Goal: Task Accomplishment & Management: Manage account settings

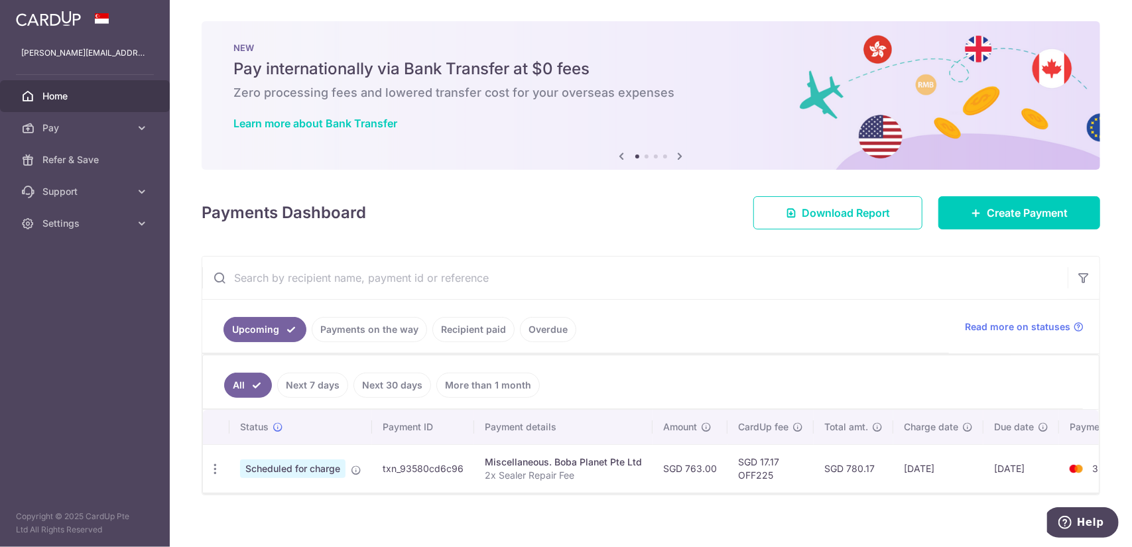
click at [304, 464] on span "Scheduled for charge" at bounding box center [292, 469] width 105 height 19
click at [92, 125] on span "Pay" at bounding box center [86, 127] width 88 height 13
click at [111, 90] on span "Home" at bounding box center [86, 96] width 88 height 13
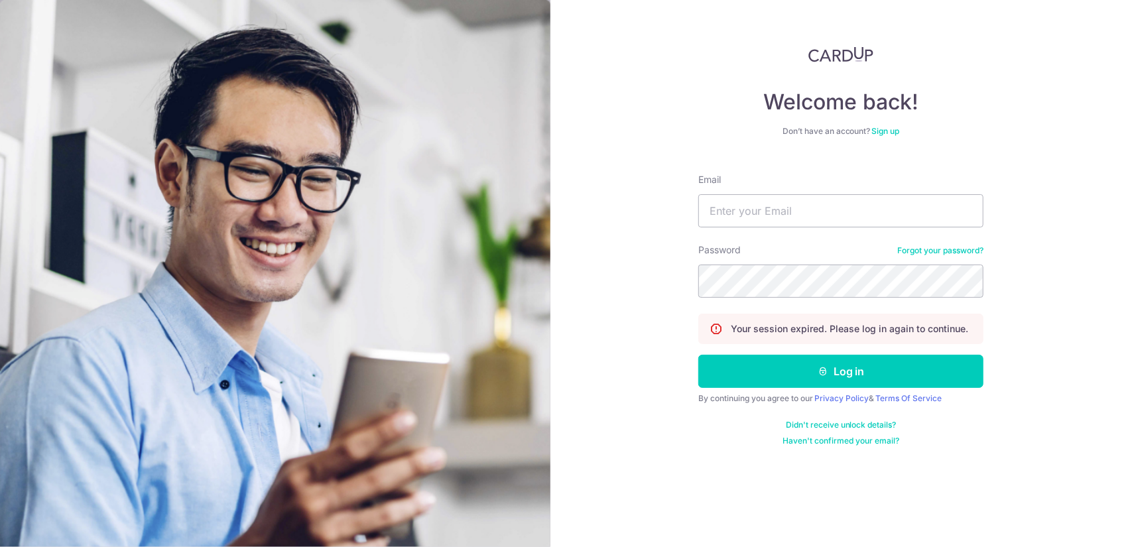
type input "[PERSON_NAME][EMAIL_ADDRESS][DOMAIN_NAME]"
click at [698, 355] on button "Log in" at bounding box center [840, 371] width 285 height 33
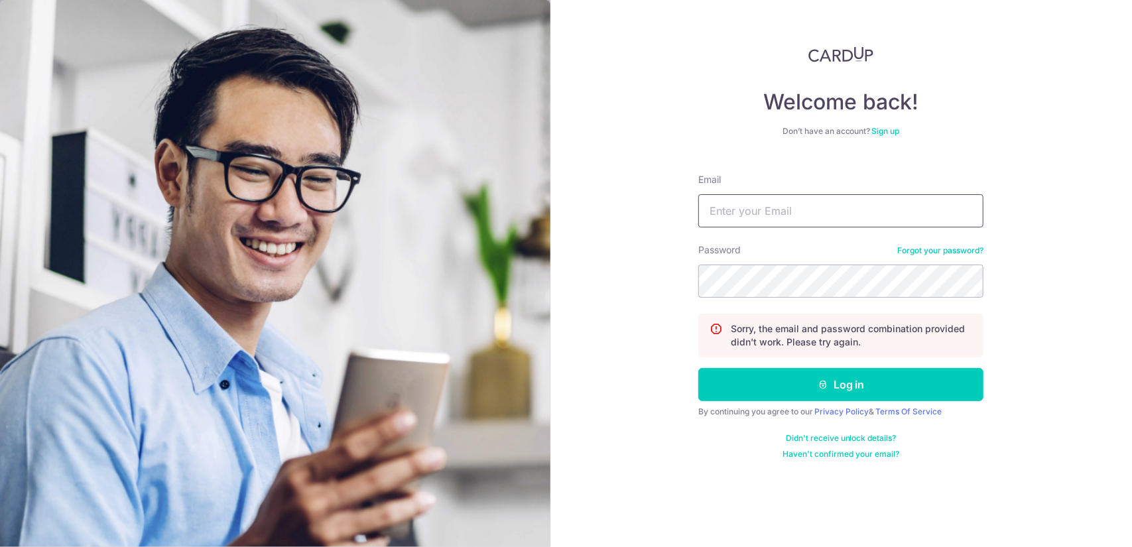
click at [775, 200] on input "Email" at bounding box center [840, 210] width 285 height 33
type input "[PERSON_NAME][EMAIL_ADDRESS][DOMAIN_NAME]"
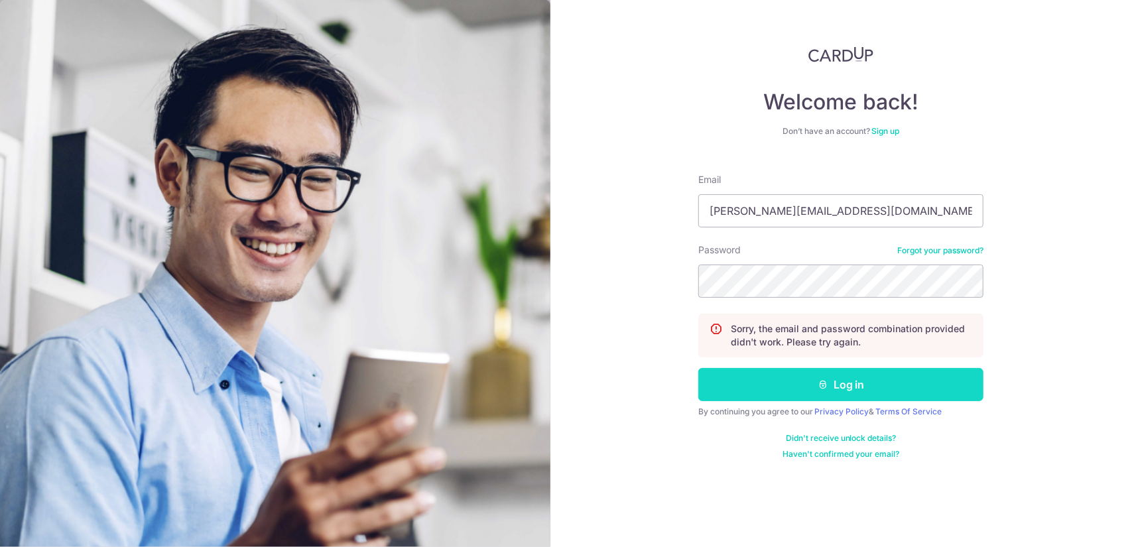
click at [743, 391] on button "Log in" at bounding box center [840, 384] width 285 height 33
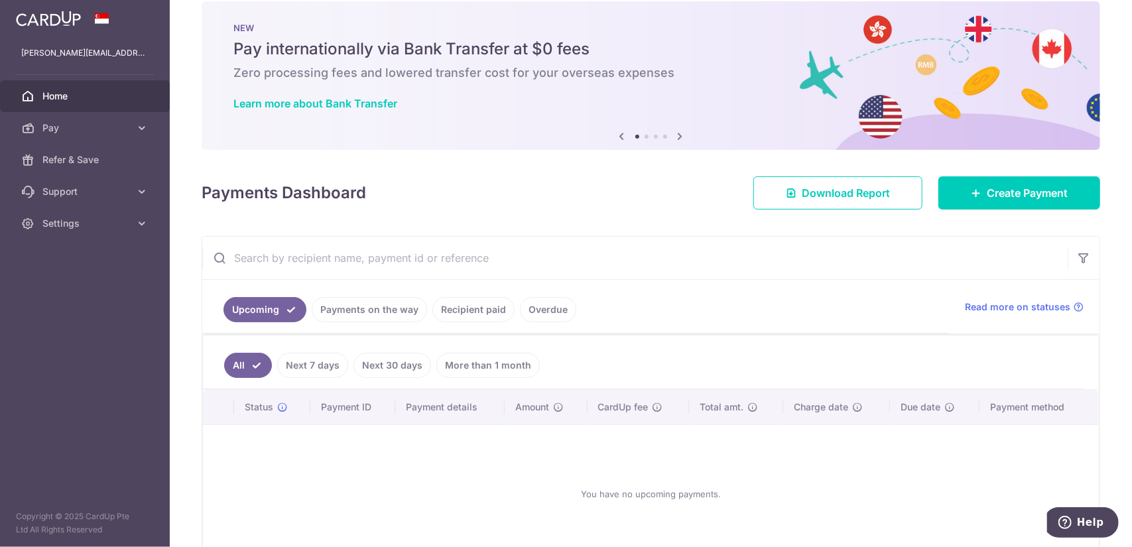
scroll to position [96, 0]
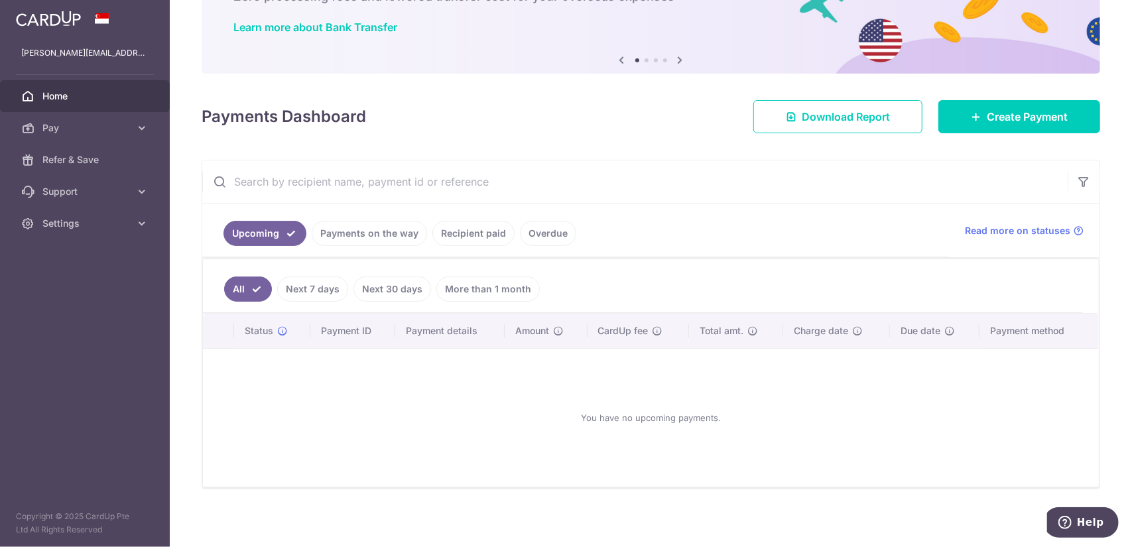
click at [384, 231] on link "Payments on the way" at bounding box center [369, 233] width 115 height 25
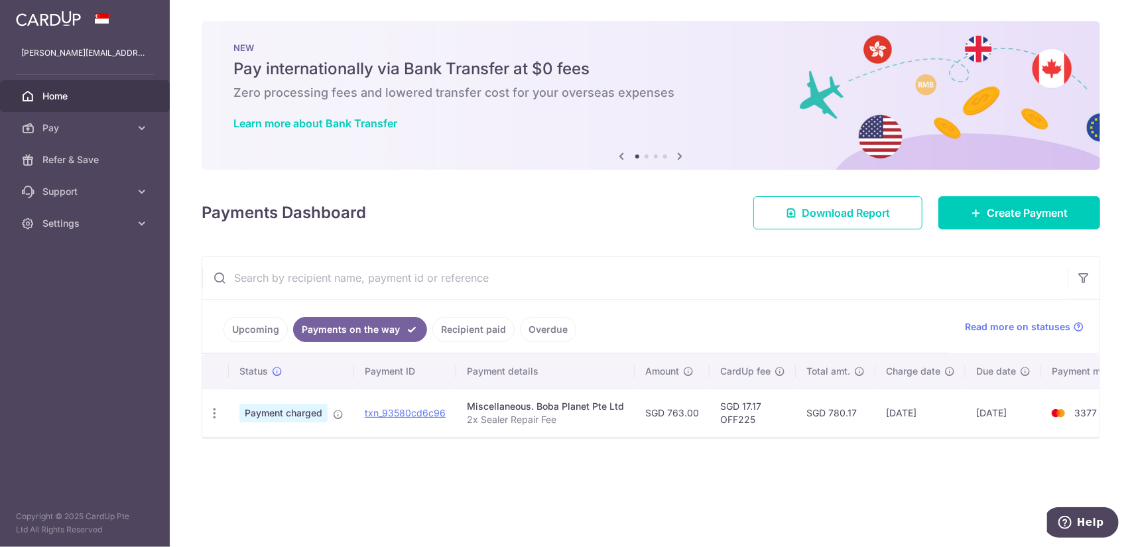
scroll to position [0, 0]
